Goal: Information Seeking & Learning: Learn about a topic

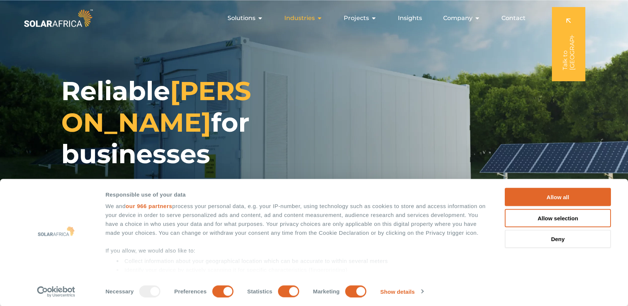
click at [324, 18] on div "Industries Close Industries Open Industries" at bounding box center [303, 18] width 50 height 15
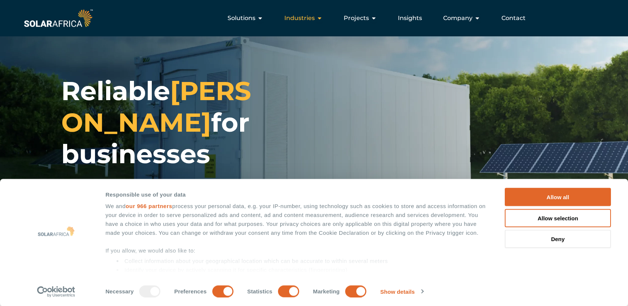
click at [324, 18] on div "Industries Close Industries Open Industries" at bounding box center [303, 18] width 50 height 15
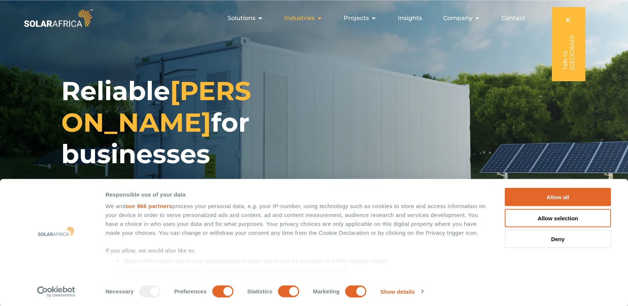
click at [324, 18] on div "Industries Close Industries Open Industries" at bounding box center [303, 18] width 50 height 15
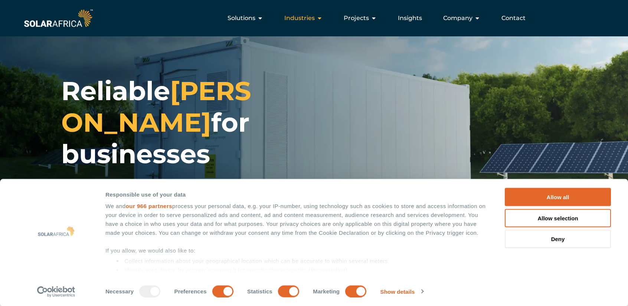
click at [315, 17] on span "Industries" at bounding box center [299, 18] width 30 height 9
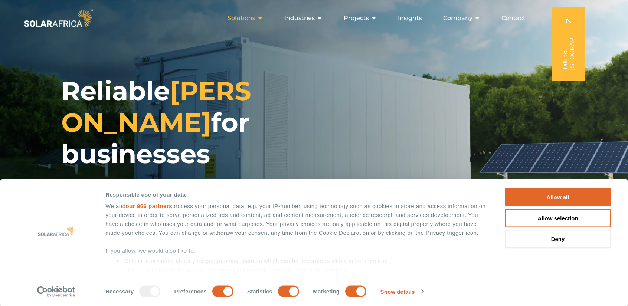
click at [263, 18] on icon "Menu" at bounding box center [260, 18] width 6 height 6
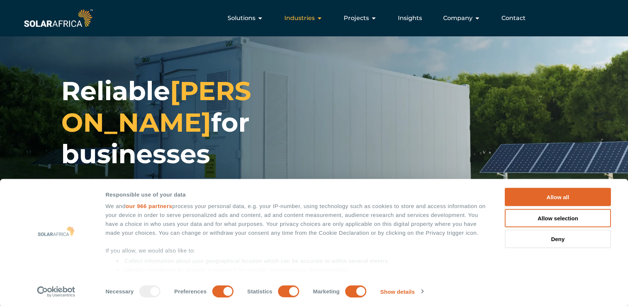
click at [311, 17] on span "Industries" at bounding box center [299, 18] width 30 height 9
click at [557, 193] on button "Allow all" at bounding box center [558, 197] width 106 height 18
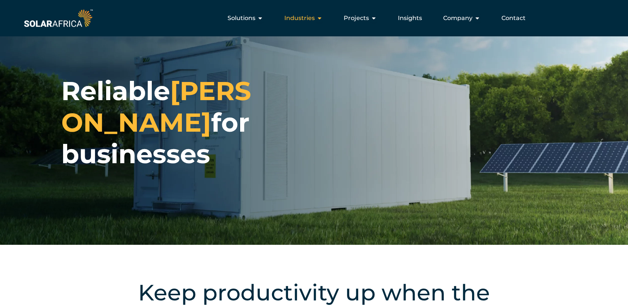
click at [323, 17] on icon "Menu" at bounding box center [320, 18] width 6 height 6
click at [318, 17] on div "Industries Close Industries Open Industries" at bounding box center [303, 18] width 50 height 15
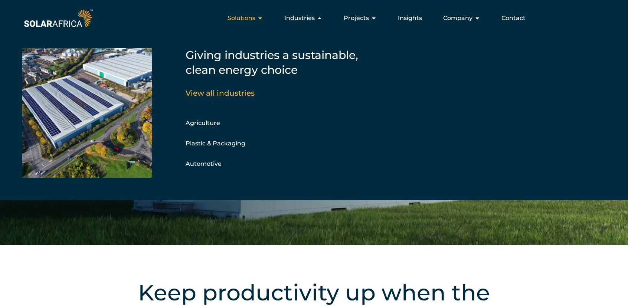
click at [262, 16] on icon "Menu" at bounding box center [260, 18] width 6 height 6
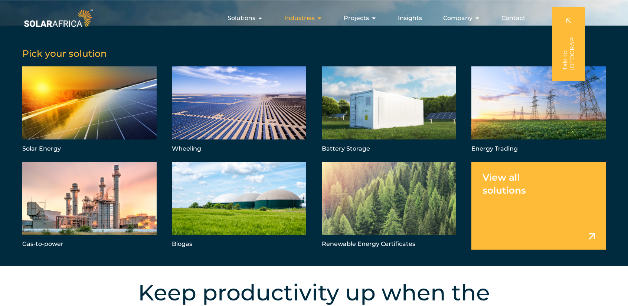
click at [317, 18] on div "Industries Close Industries Open Industries" at bounding box center [303, 18] width 50 height 15
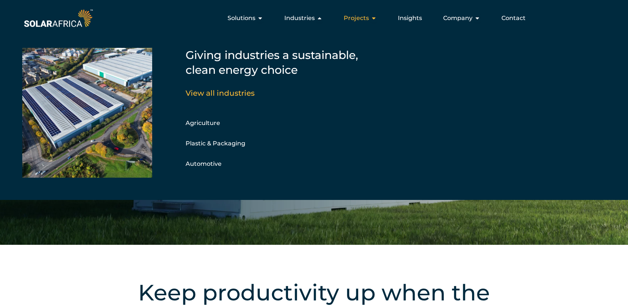
click at [371, 17] on div "Projects Close Projects Open Projects" at bounding box center [360, 18] width 45 height 15
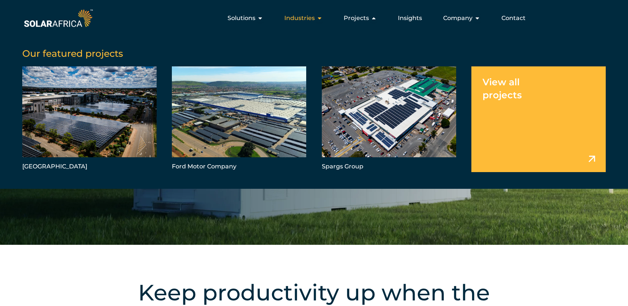
click at [315, 18] on span "Industries" at bounding box center [299, 18] width 30 height 9
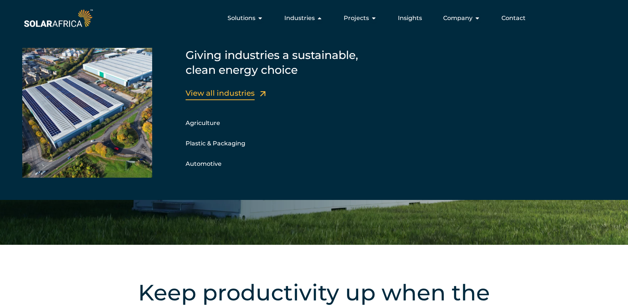
click at [240, 95] on link "View all industries" at bounding box center [220, 93] width 69 height 9
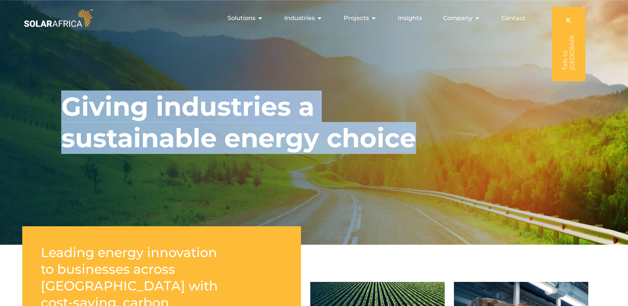
drag, startPoint x: 65, startPoint y: 105, endPoint x: 414, endPoint y: 147, distance: 351.5
click at [414, 147] on h1 "Giving industries a sustainable energy choice" at bounding box center [238, 122] width 355 height 63
click at [365, 111] on h1 "Giving industries a sustainable energy choice" at bounding box center [238, 122] width 355 height 63
click at [404, 169] on div "Giving industries a sustainable energy choice" at bounding box center [314, 122] width 628 height 245
click at [419, 141] on div "Giving industries a sustainable energy choice" at bounding box center [314, 122] width 628 height 245
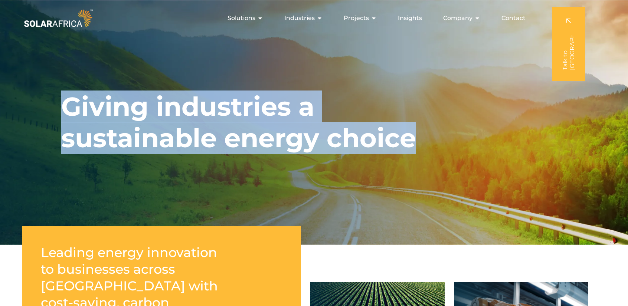
drag, startPoint x: 75, startPoint y: 106, endPoint x: 414, endPoint y: 140, distance: 340.3
click at [414, 140] on h1 "Giving industries a sustainable energy choice" at bounding box center [238, 122] width 355 height 63
click at [368, 161] on div "Giving industries a sustainable energy choice" at bounding box center [314, 122] width 628 height 245
